Goal: Task Accomplishment & Management: Use online tool/utility

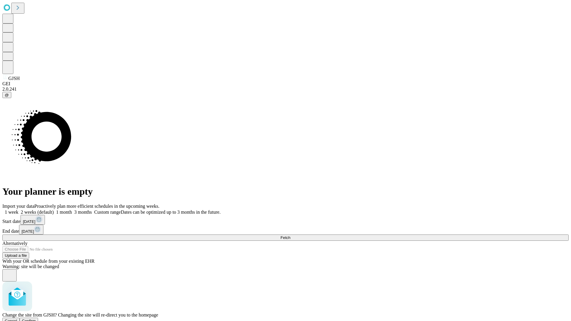
click at [36, 319] on span "Confirm" at bounding box center [29, 321] width 14 height 4
click at [72, 210] on label "1 month" at bounding box center [63, 212] width 18 height 5
click at [290, 236] on span "Fetch" at bounding box center [285, 238] width 10 height 4
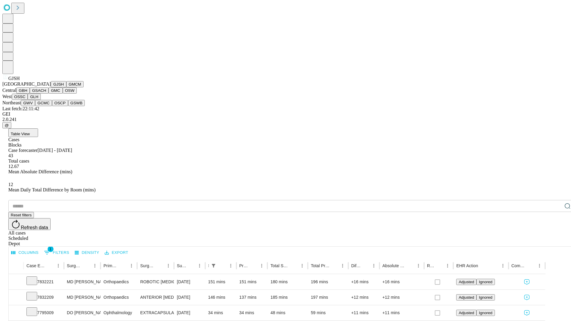
click at [66, 87] on button "GMCM" at bounding box center [74, 84] width 17 height 6
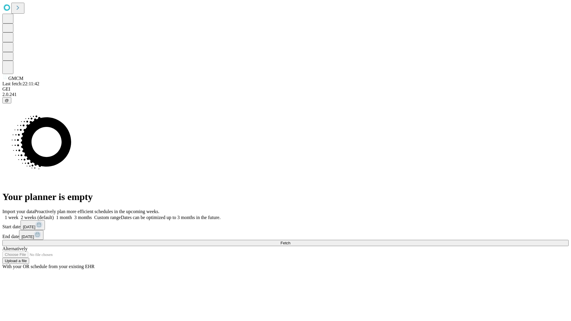
click at [72, 215] on label "1 month" at bounding box center [63, 217] width 18 height 5
click at [290, 241] on span "Fetch" at bounding box center [285, 243] width 10 height 4
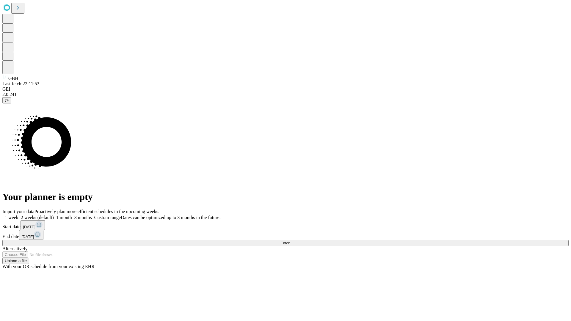
click at [72, 215] on label "1 month" at bounding box center [63, 217] width 18 height 5
click at [290, 241] on span "Fetch" at bounding box center [285, 243] width 10 height 4
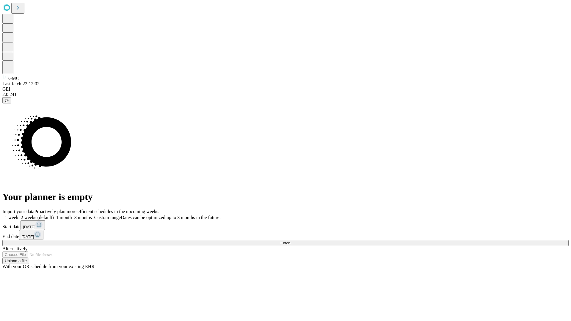
click at [72, 215] on label "1 month" at bounding box center [63, 217] width 18 height 5
click at [290, 241] on span "Fetch" at bounding box center [285, 243] width 10 height 4
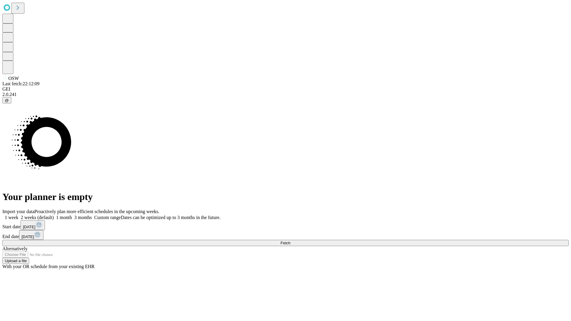
click at [72, 215] on label "1 month" at bounding box center [63, 217] width 18 height 5
click at [290, 241] on span "Fetch" at bounding box center [285, 243] width 10 height 4
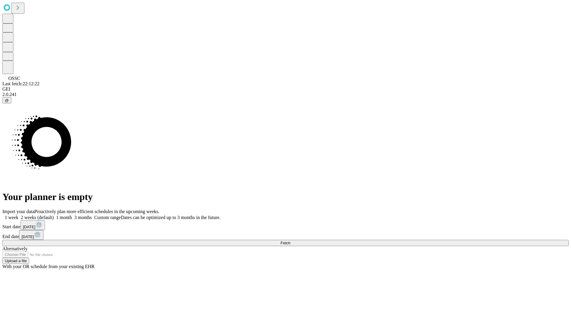
click at [72, 215] on label "1 month" at bounding box center [63, 217] width 18 height 5
click at [290, 241] on span "Fetch" at bounding box center [285, 243] width 10 height 4
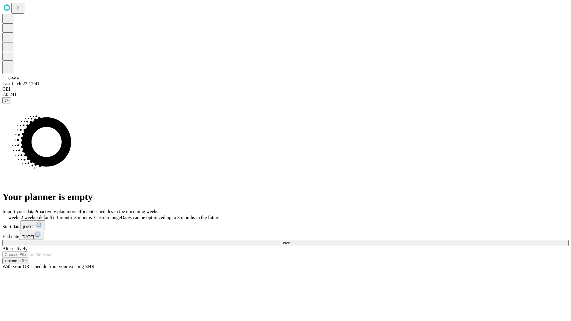
click at [72, 215] on label "1 month" at bounding box center [63, 217] width 18 height 5
click at [290, 241] on span "Fetch" at bounding box center [285, 243] width 10 height 4
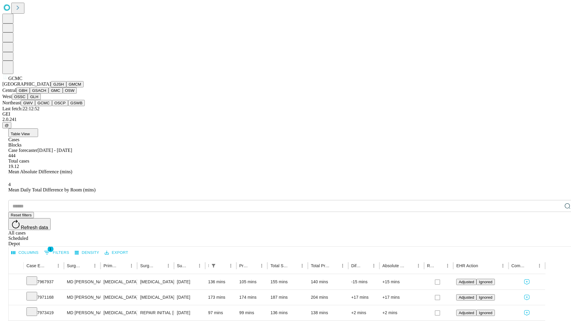
click at [52, 106] on button "OSCP" at bounding box center [60, 103] width 16 height 6
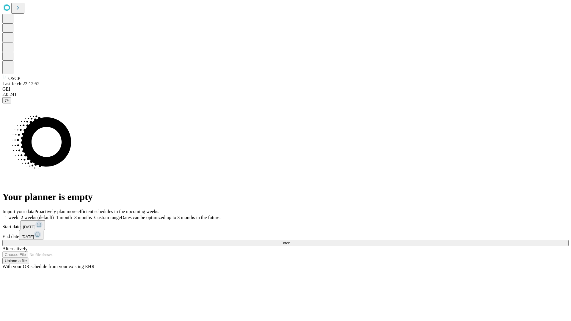
click at [72, 215] on label "1 month" at bounding box center [63, 217] width 18 height 5
click at [290, 241] on span "Fetch" at bounding box center [285, 243] width 10 height 4
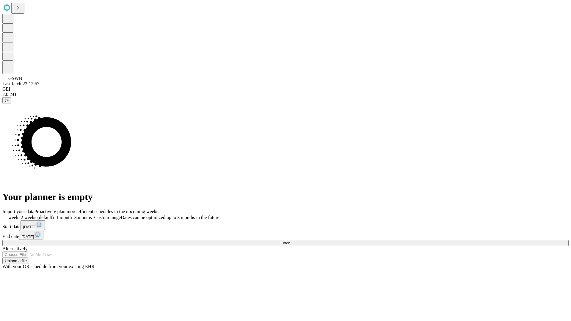
click at [72, 215] on label "1 month" at bounding box center [63, 217] width 18 height 5
click at [290, 241] on span "Fetch" at bounding box center [285, 243] width 10 height 4
